Goal: Task Accomplishment & Management: Use online tool/utility

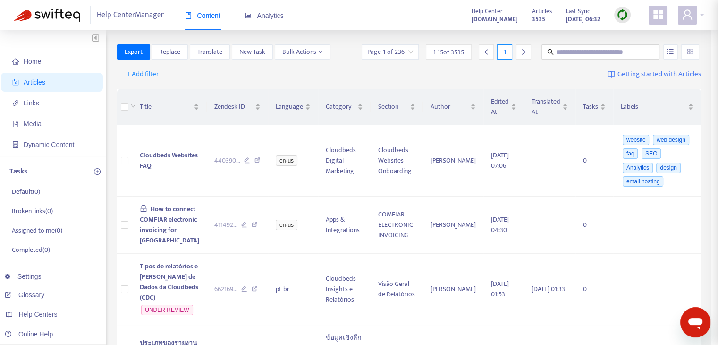
type input "**********"
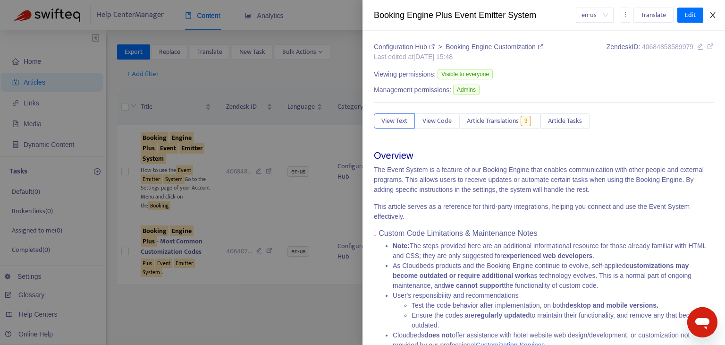
drag, startPoint x: 715, startPoint y: 14, endPoint x: 702, endPoint y: 38, distance: 27.7
click at [715, 14] on icon "close" at bounding box center [713, 15] width 8 height 8
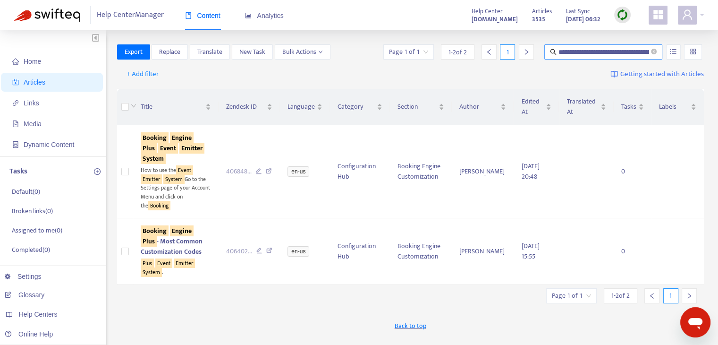
click at [569, 51] on input "**********" at bounding box center [603, 52] width 91 height 10
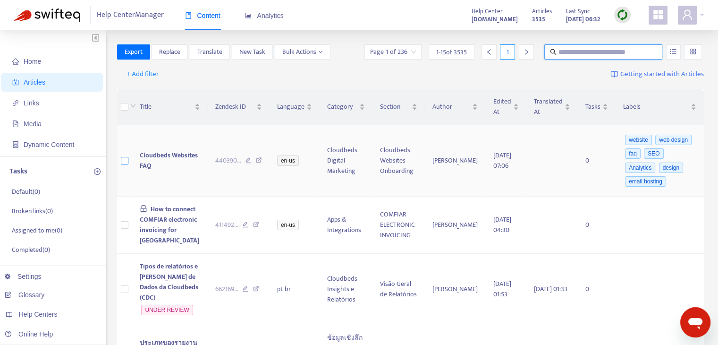
click at [121, 157] on label at bounding box center [125, 160] width 8 height 10
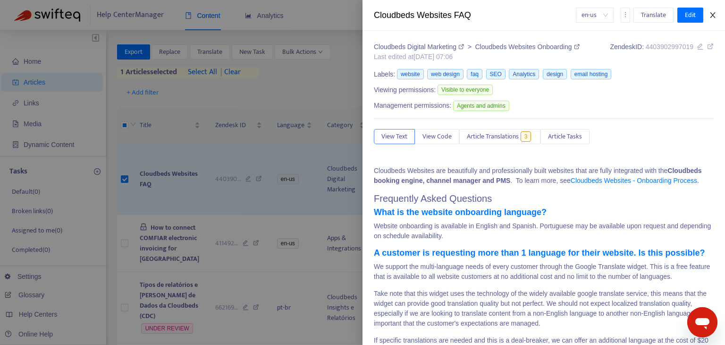
drag, startPoint x: 709, startPoint y: 18, endPoint x: 706, endPoint y: 24, distance: 6.6
click at [709, 18] on icon "close" at bounding box center [713, 15] width 8 height 8
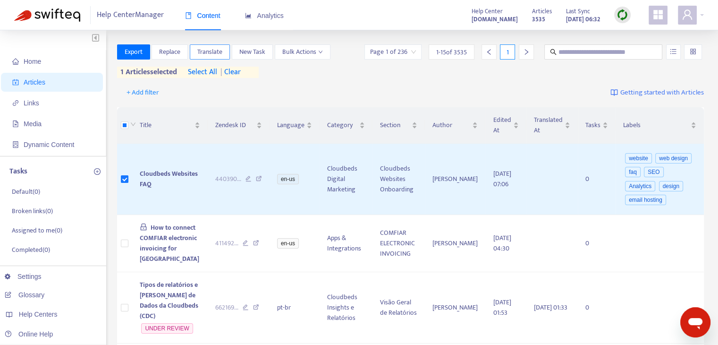
click at [207, 50] on span "Translate" at bounding box center [209, 52] width 25 height 10
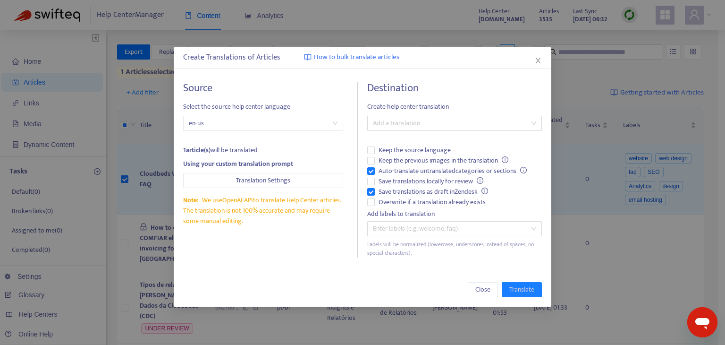
click at [534, 60] on icon "close" at bounding box center [538, 61] width 8 height 8
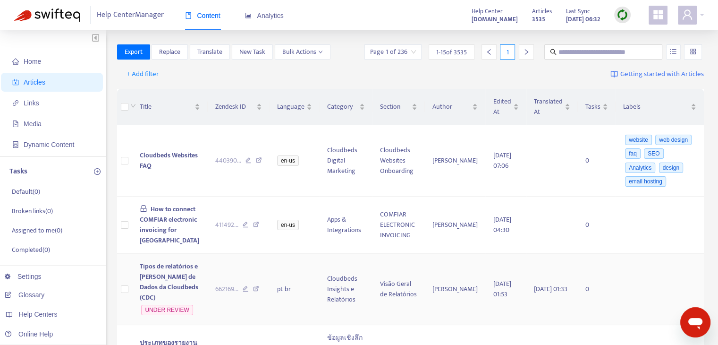
drag, startPoint x: 51, startPoint y: 293, endPoint x: 145, endPoint y: 285, distance: 94.7
click at [44, 293] on link "Glossary" at bounding box center [25, 295] width 40 height 8
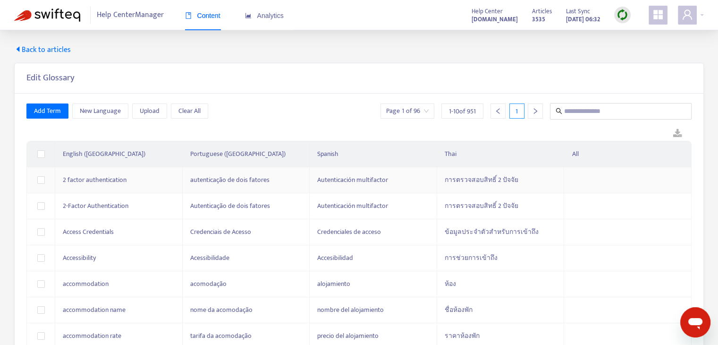
click at [265, 181] on span "autenticação de dois fatores" at bounding box center [229, 179] width 79 height 11
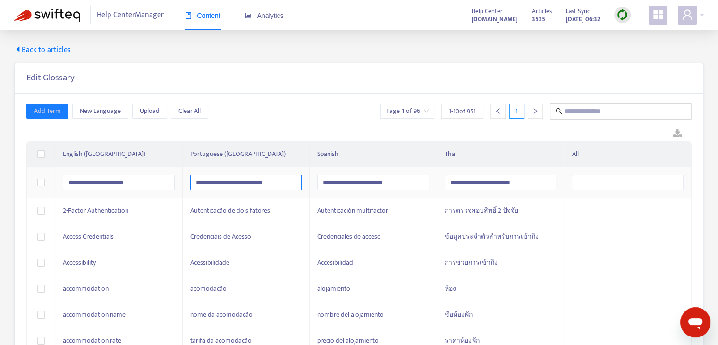
click at [284, 185] on \(Brazil\) "**********" at bounding box center [246, 182] width 112 height 15
click at [320, 89] on div "Edit Glossary" at bounding box center [359, 78] width 689 height 30
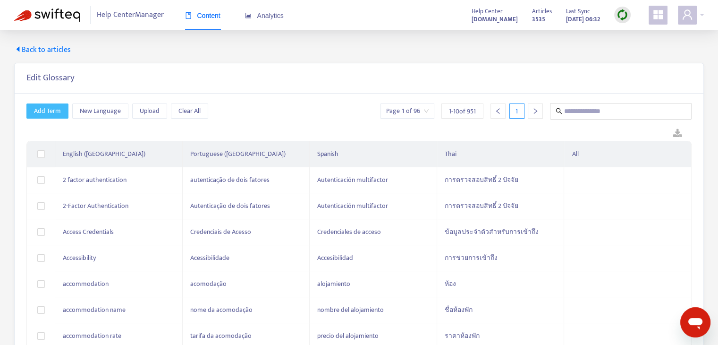
click at [53, 106] on span "Add Term" at bounding box center [47, 111] width 27 height 10
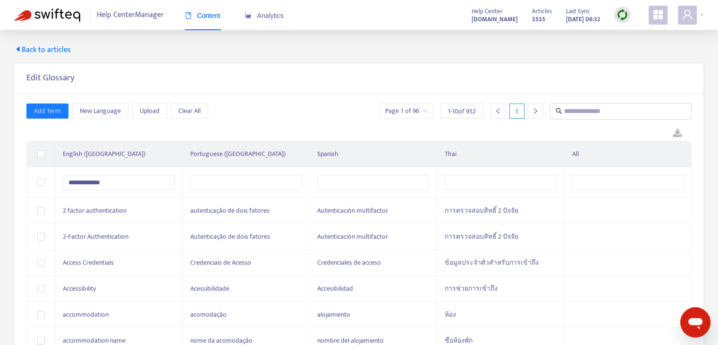
type \(USA\) "**********"
drag, startPoint x: 111, startPoint y: 180, endPoint x: 0, endPoint y: 180, distance: 110.9
click at [0, 180] on div "**********" at bounding box center [359, 242] width 718 height 425
click at [344, 92] on div "Edit Glossary" at bounding box center [359, 78] width 689 height 30
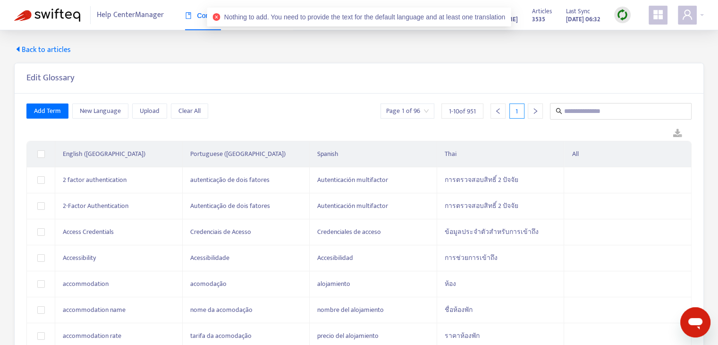
click at [606, 119] on div "Add Term New Language Upload Clear All Page 1 of 96 1 - 10 of 951 1 English ([G…" at bounding box center [358, 265] width 665 height 324
click at [627, 113] on input "text" at bounding box center [621, 111] width 114 height 12
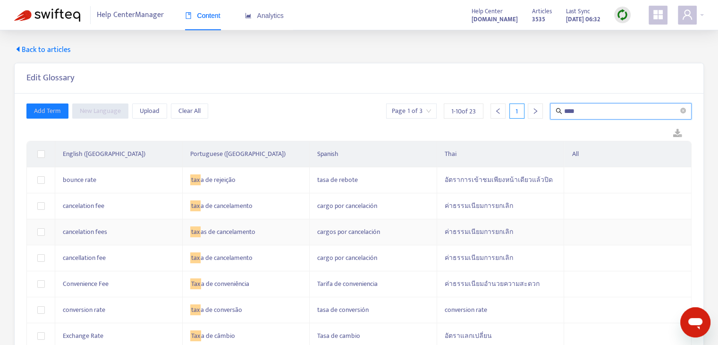
type input "*****"
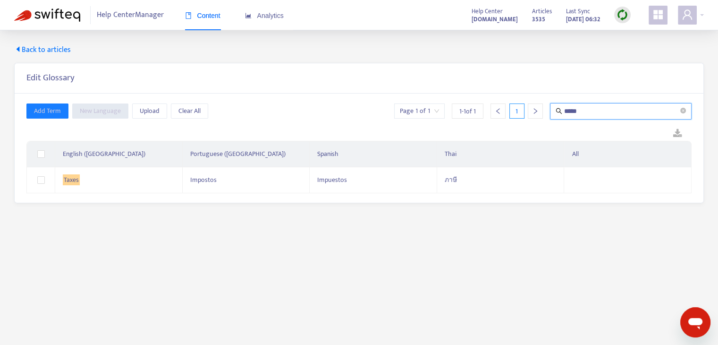
drag, startPoint x: 590, startPoint y: 109, endPoint x: 561, endPoint y: 112, distance: 29.0
click at [561, 112] on span "*****" at bounding box center [621, 111] width 142 height 17
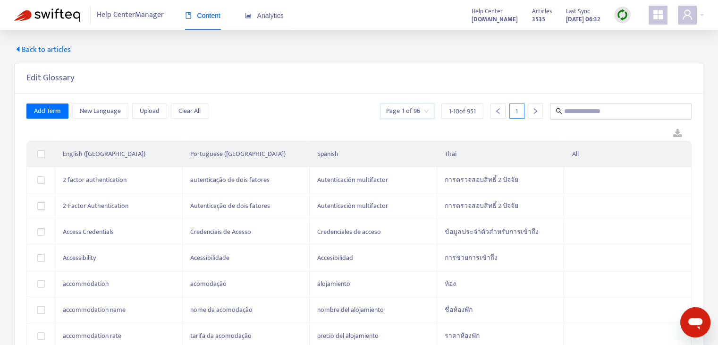
click at [399, 117] on input "search" at bounding box center [407, 111] width 42 height 14
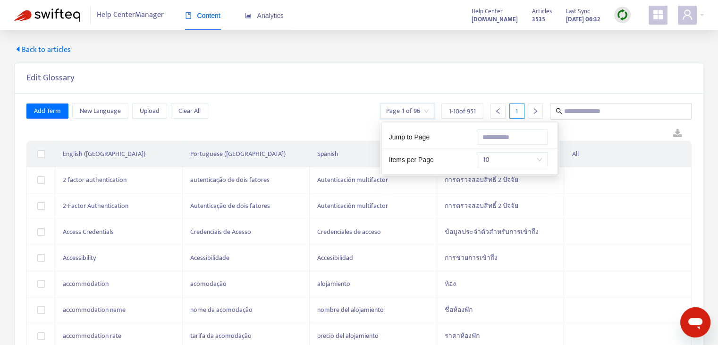
drag, startPoint x: 478, startPoint y: 156, endPoint x: 373, endPoint y: 152, distance: 104.4
click at [372, 152] on body "Help Center Manager Content Analytics Help Center [DOMAIN_NAME] Articles 3535 L…" at bounding box center [359, 225] width 718 height 451
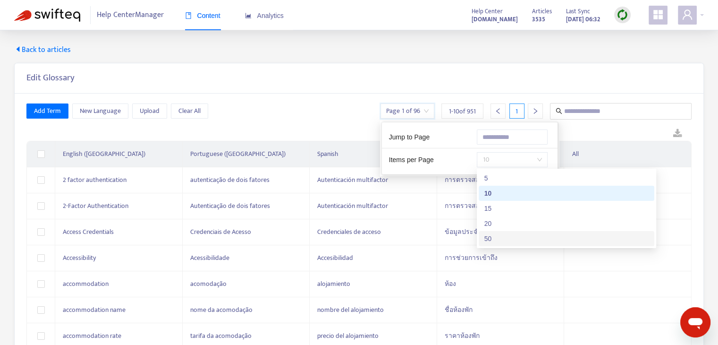
click at [537, 238] on div "50" at bounding box center [566, 238] width 164 height 10
click at [346, 96] on div "Add Term New Language Upload Clear All Page 1 of 96 1 - 10 of 951 1 English ([G…" at bounding box center [359, 264] width 689 height 343
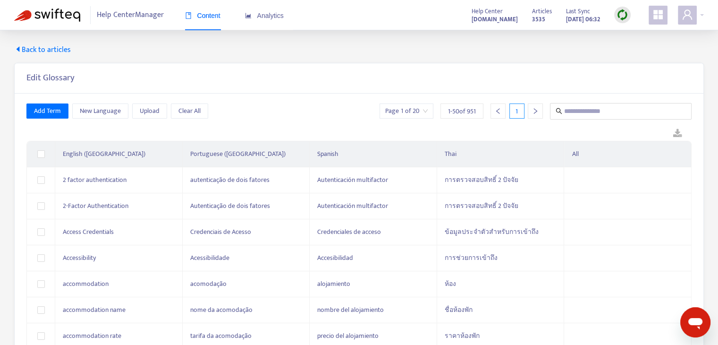
click at [421, 109] on input "search" at bounding box center [406, 111] width 42 height 14
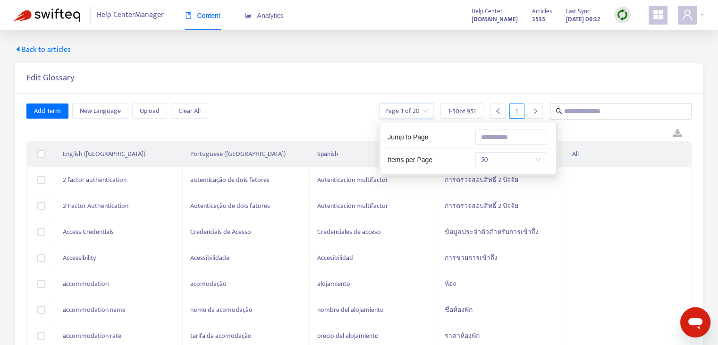
click at [509, 155] on span "50" at bounding box center [510, 159] width 59 height 14
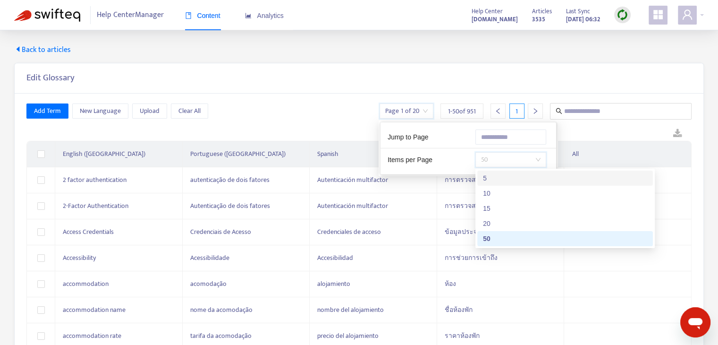
click at [370, 67] on div "Edit Glossary" at bounding box center [359, 78] width 689 height 30
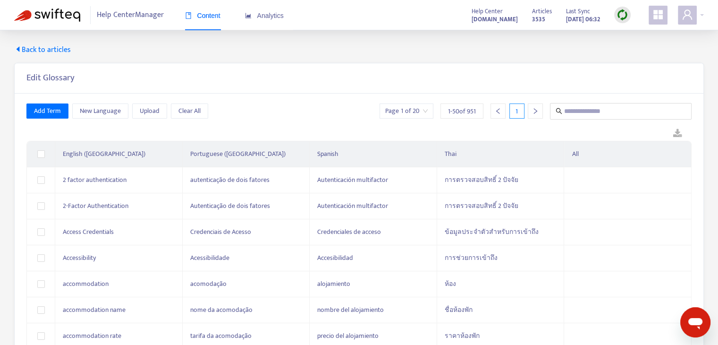
drag, startPoint x: 49, startPoint y: 45, endPoint x: 265, endPoint y: 102, distance: 224.0
click at [49, 46] on span "Back to articles" at bounding box center [42, 49] width 57 height 11
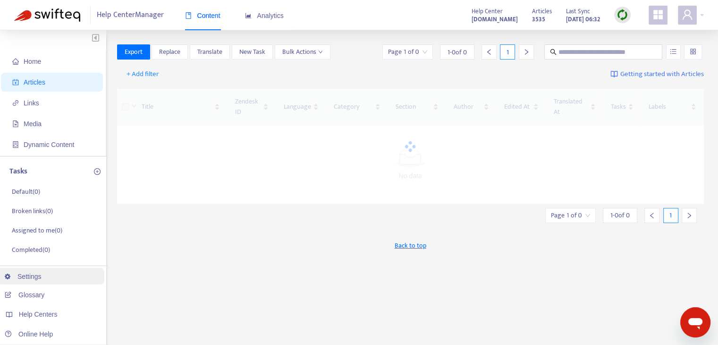
click at [29, 272] on link "Settings" at bounding box center [23, 276] width 37 height 8
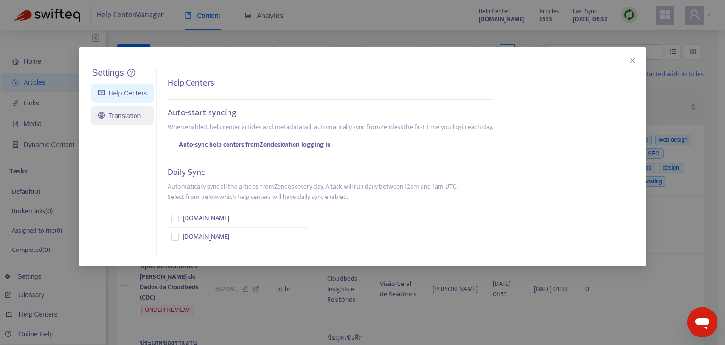
click at [124, 116] on link "Translation" at bounding box center [119, 116] width 42 height 8
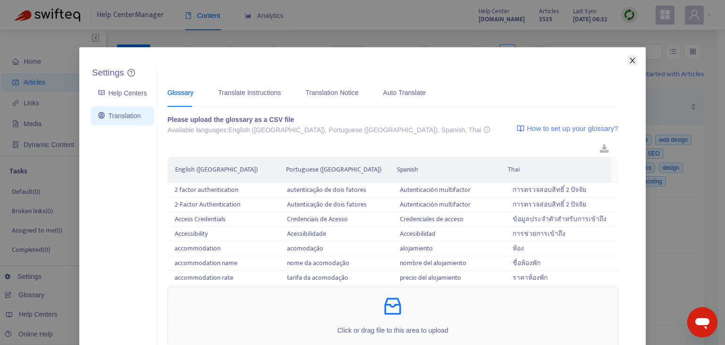
click at [629, 62] on icon "close" at bounding box center [633, 61] width 8 height 8
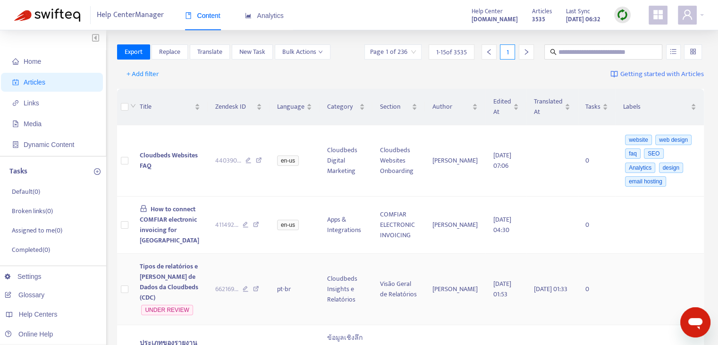
drag, startPoint x: 42, startPoint y: 299, endPoint x: 143, endPoint y: 294, distance: 102.1
click at [42, 298] on link "Glossary" at bounding box center [25, 295] width 40 height 8
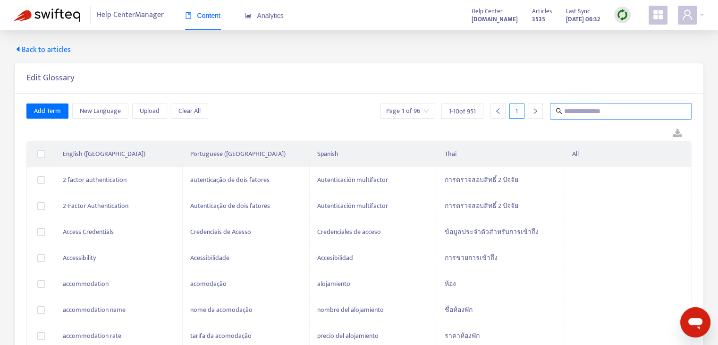
click at [608, 110] on input "text" at bounding box center [621, 111] width 114 height 12
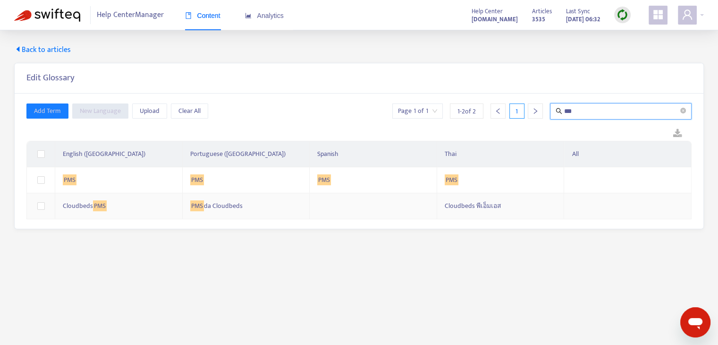
type input "***"
click at [364, 204] on td at bounding box center [373, 206] width 127 height 26
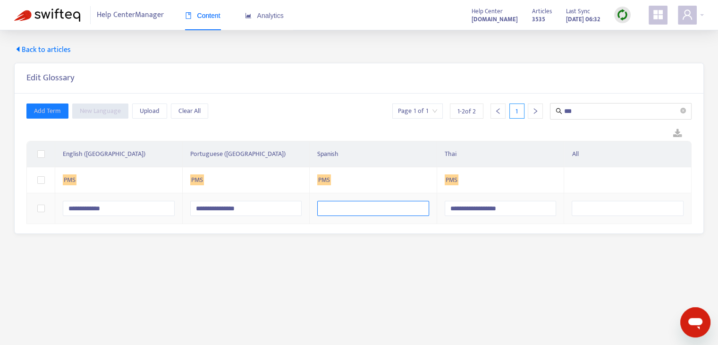
click at [357, 205] on input "text" at bounding box center [373, 208] width 112 height 15
type input "*"
type input "**********"
click at [317, 89] on div "Edit Glossary" at bounding box center [359, 78] width 689 height 30
